Goal: Information Seeking & Learning: Learn about a topic

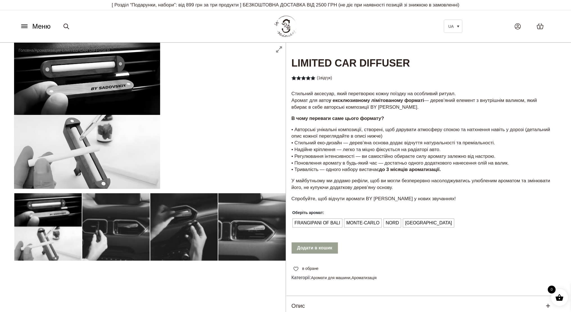
click at [40, 28] on span "Меню" at bounding box center [41, 26] width 18 height 10
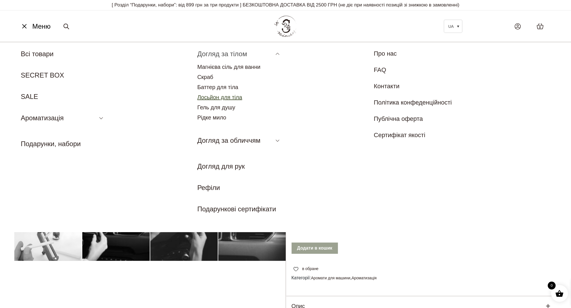
click at [234, 98] on link "Лосьйон для тіла" at bounding box center [219, 97] width 45 height 6
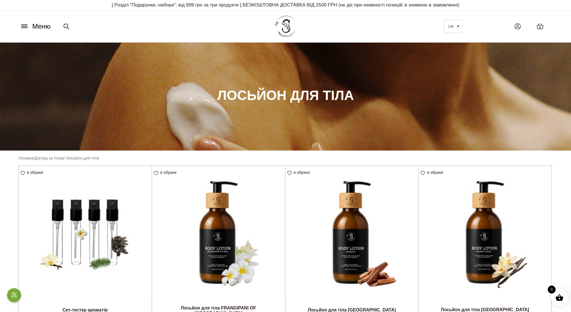
click at [30, 28] on button "Меню" at bounding box center [35, 26] width 34 height 11
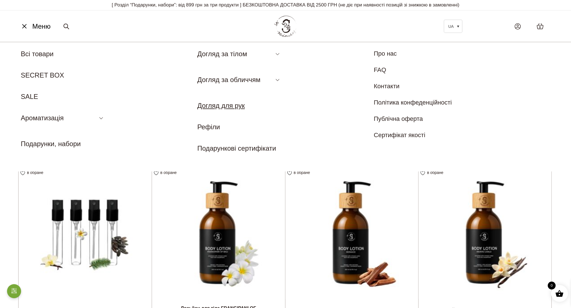
click at [236, 107] on link "Догляд для рук" at bounding box center [220, 106] width 47 height 8
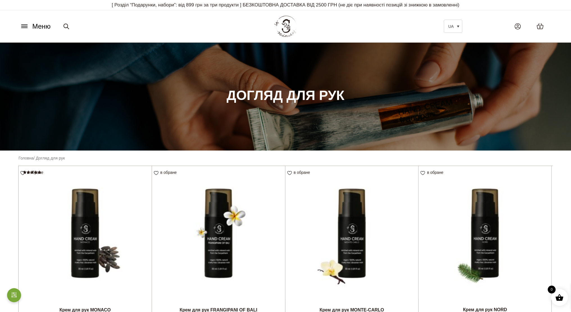
click at [42, 28] on span "Меню" at bounding box center [41, 26] width 18 height 10
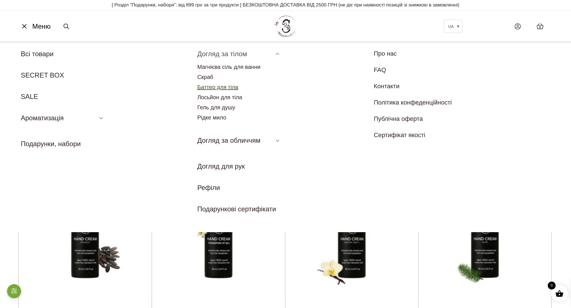
click at [234, 86] on link "Баттер для тіла" at bounding box center [217, 87] width 41 height 6
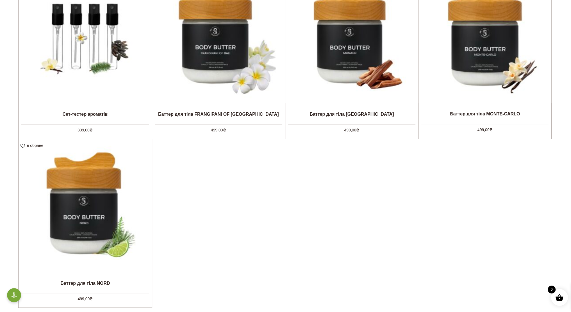
scroll to position [197, 0]
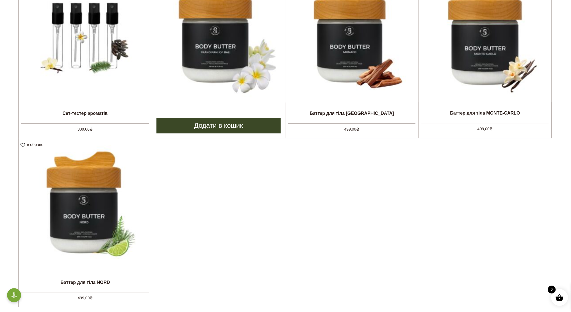
click at [236, 44] on img at bounding box center [218, 35] width 133 height 133
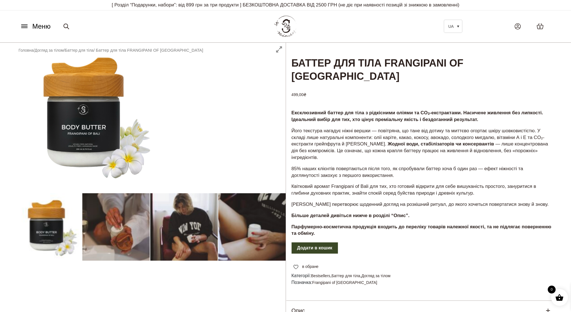
click at [130, 219] on div at bounding box center [150, 202] width 272 height 318
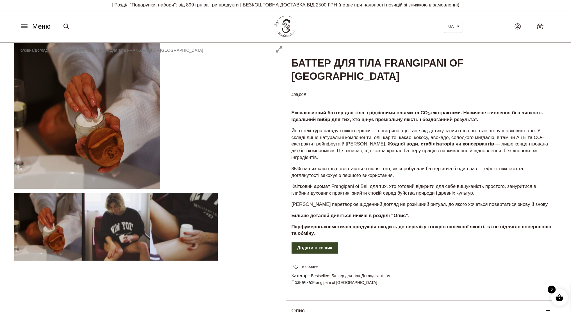
click at [119, 230] on div at bounding box center [150, 202] width 272 height 318
click at [128, 234] on div at bounding box center [150, 202] width 272 height 318
click at [173, 230] on div at bounding box center [150, 202] width 272 height 318
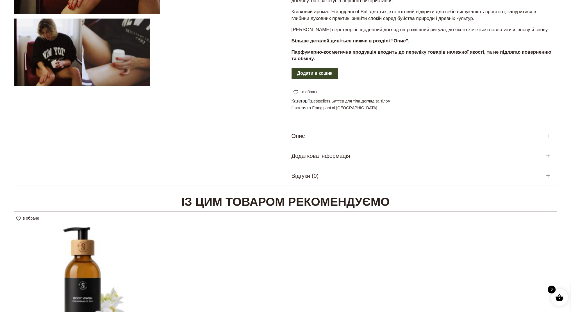
scroll to position [169, 0]
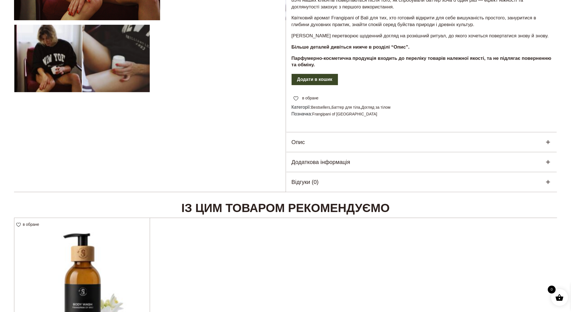
click at [363, 152] on div "Додаткова інформація" at bounding box center [421, 162] width 271 height 20
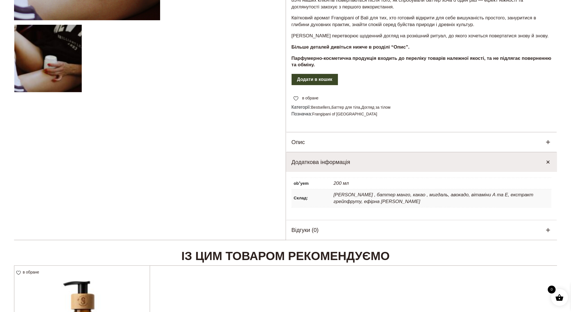
click at [363, 152] on div "Додаткова інформація" at bounding box center [421, 162] width 271 height 20
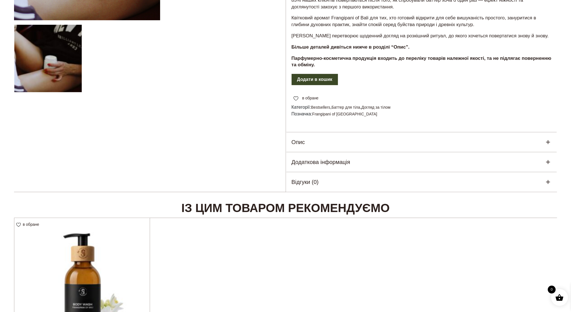
click at [357, 132] on div "Опис" at bounding box center [421, 142] width 271 height 20
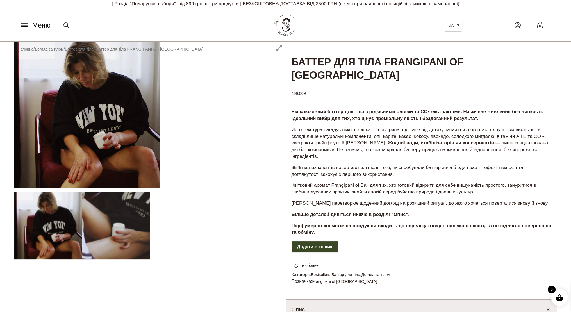
scroll to position [0, 0]
